Goal: Task Accomplishment & Management: Manage account settings

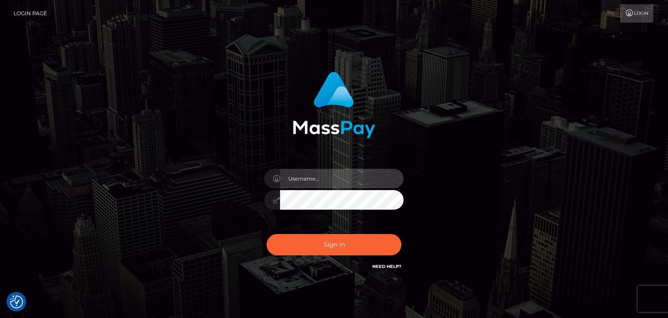
click at [306, 175] on input "text" at bounding box center [341, 179] width 123 height 20
type input "faisal_uplift"
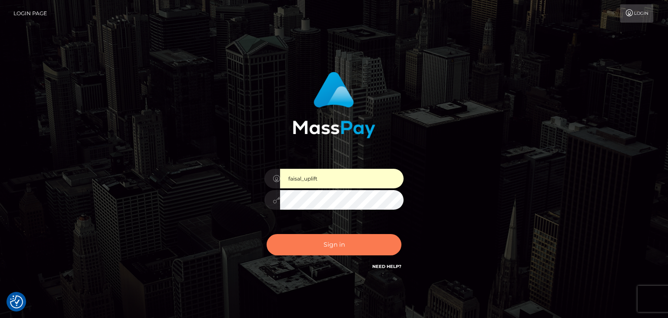
click at [326, 255] on button "Sign in" at bounding box center [333, 244] width 135 height 21
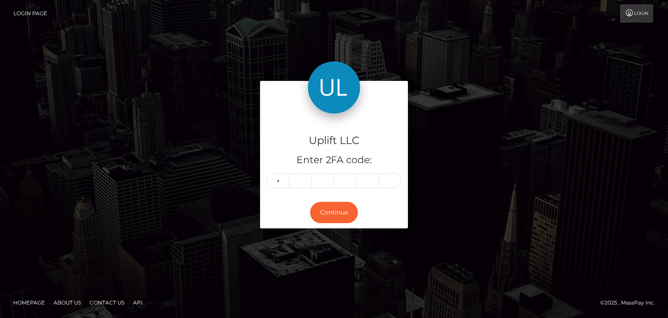
type input "6"
type input "2"
type input "7"
type input "5"
type input "4"
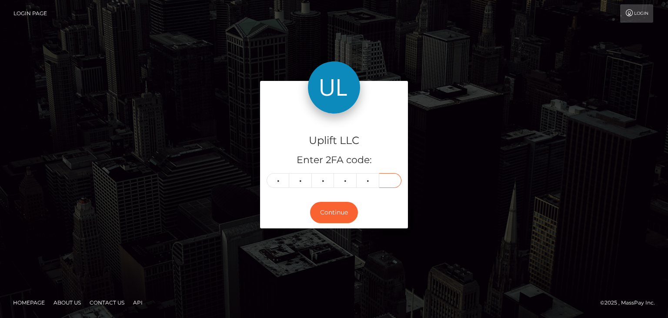
type input "8"
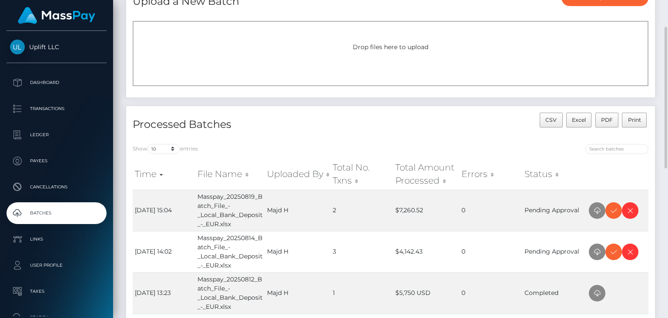
scroll to position [63, 0]
